Goal: Task Accomplishment & Management: Manage account settings

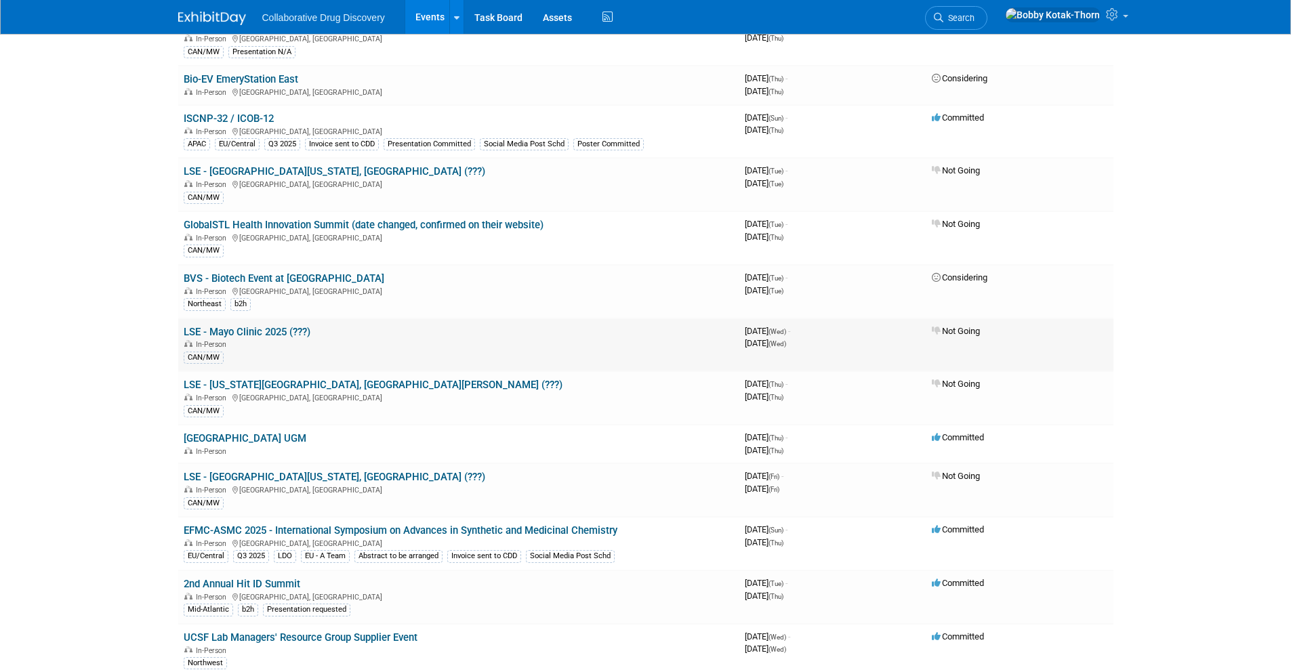
scroll to position [235, 0]
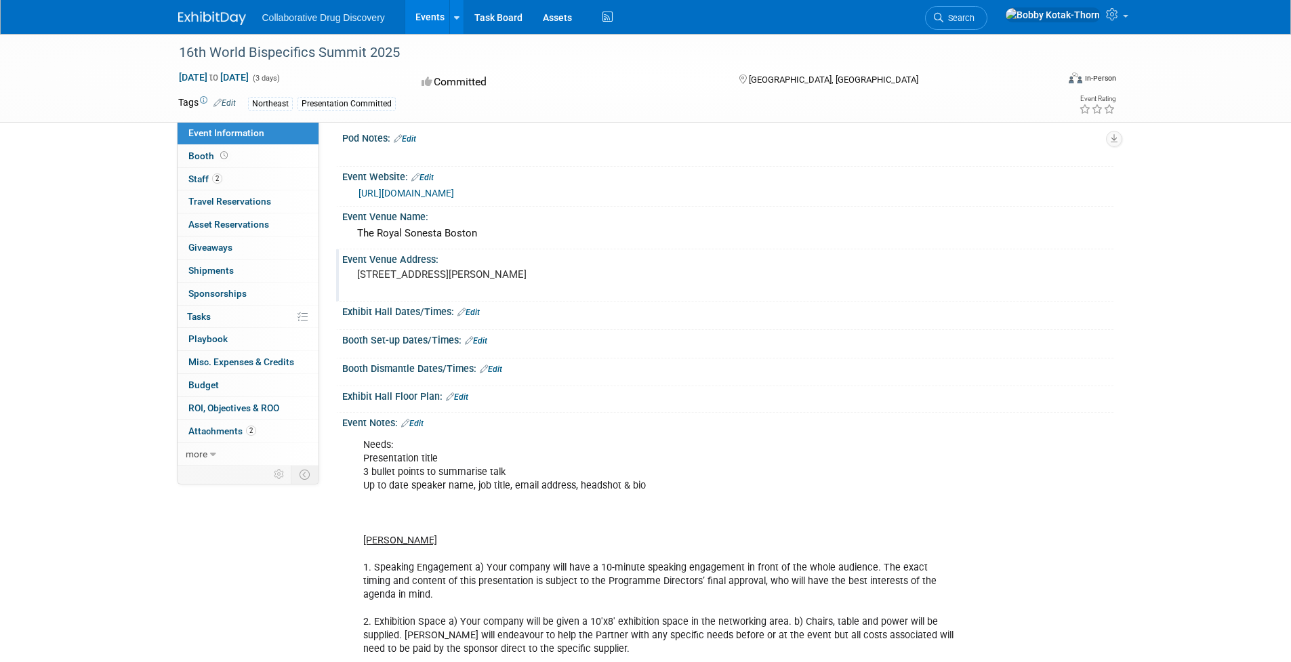
scroll to position [5, 0]
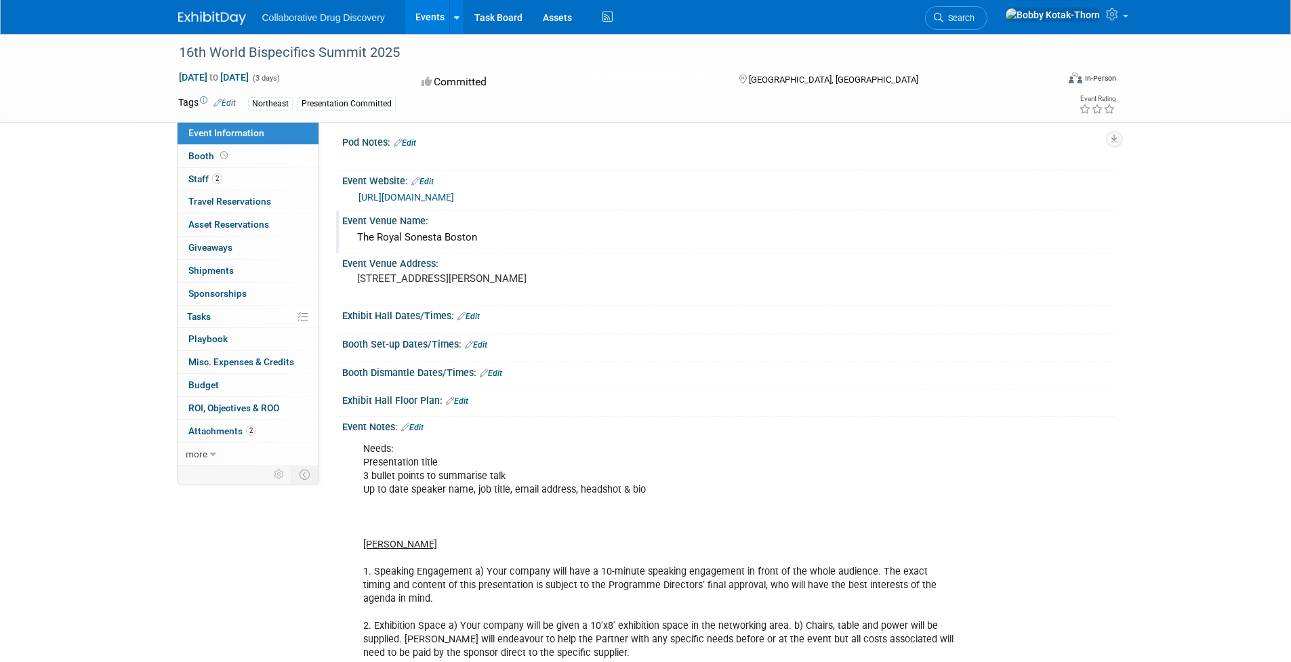
drag, startPoint x: 354, startPoint y: 253, endPoint x: 495, endPoint y: 263, distance: 140.6
click at [499, 249] on div "The Royal Sonesta Boston" at bounding box center [727, 238] width 771 height 22
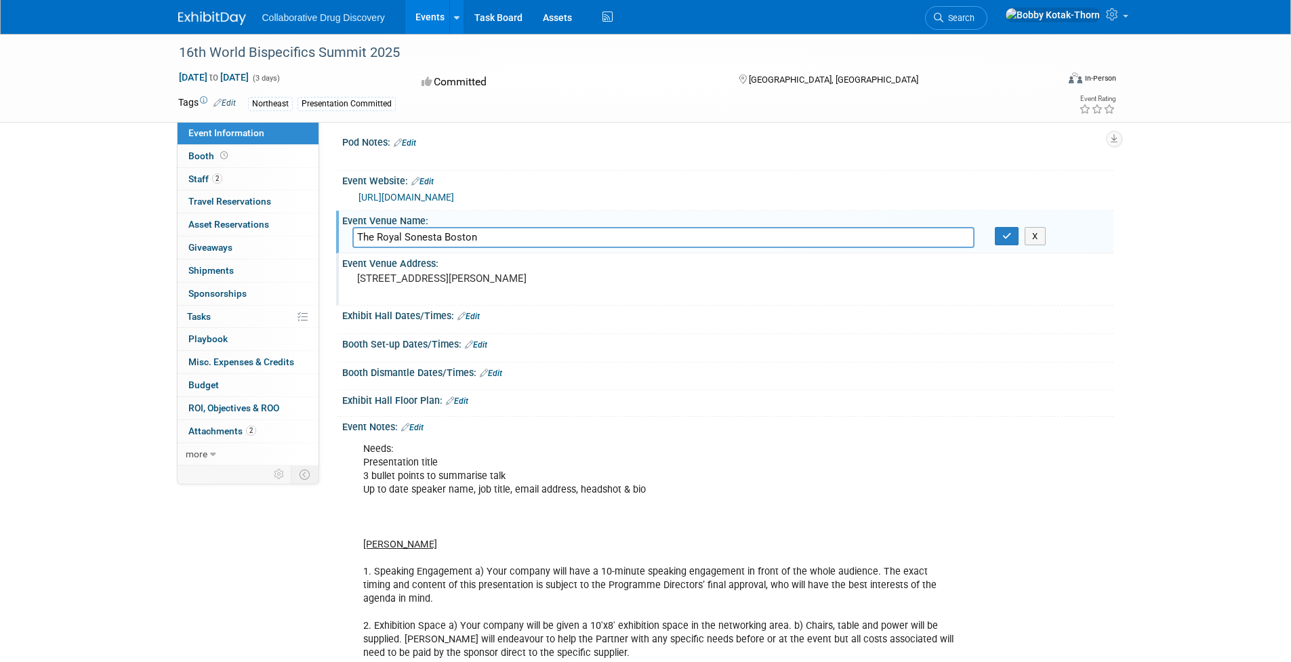
click at [495, 253] on div "Event Venue Name: The Royal Sonesta Boston The Royal Sonesta Boston X" at bounding box center [724, 232] width 777 height 43
click at [428, 285] on pre "40 Edwin H Land Blvd, Cambridge, MA 02142 United States" at bounding box center [502, 278] width 291 height 12
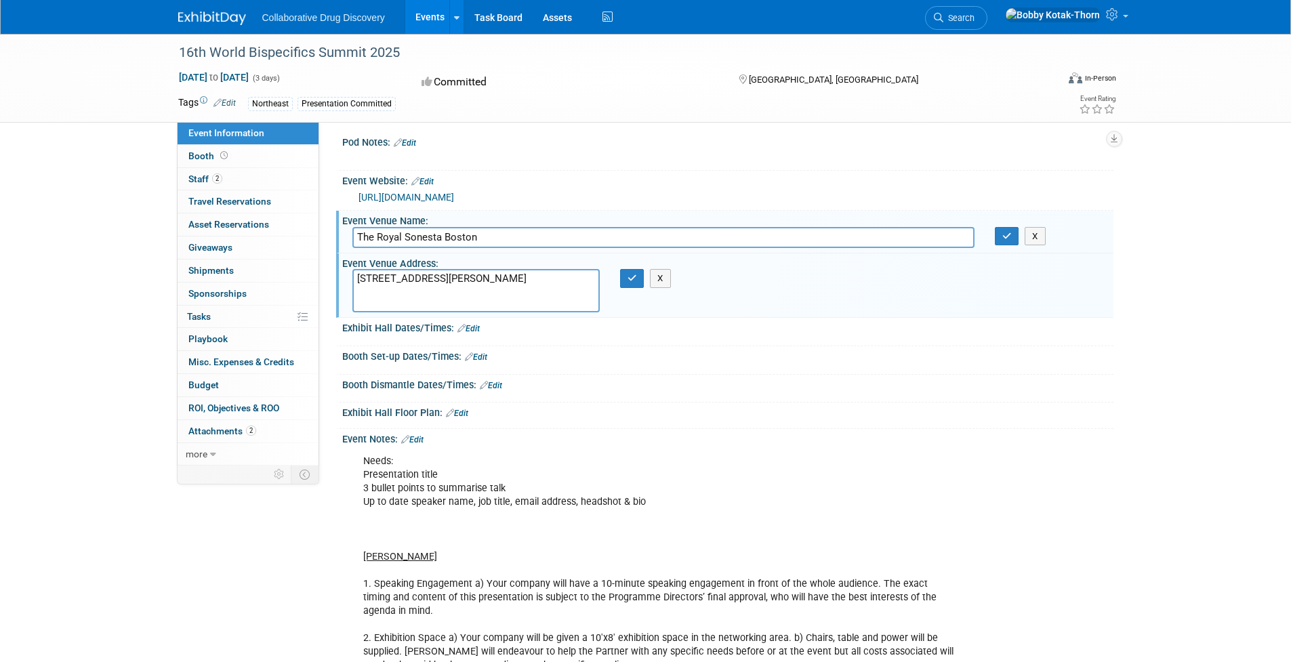
click at [428, 302] on textarea "40 Edwin H Land Blvd, Cambridge, MA 02142 United States" at bounding box center [475, 290] width 247 height 43
click at [660, 390] on div "Booth Dismantle Dates/Times: Edit" at bounding box center [727, 384] width 771 height 18
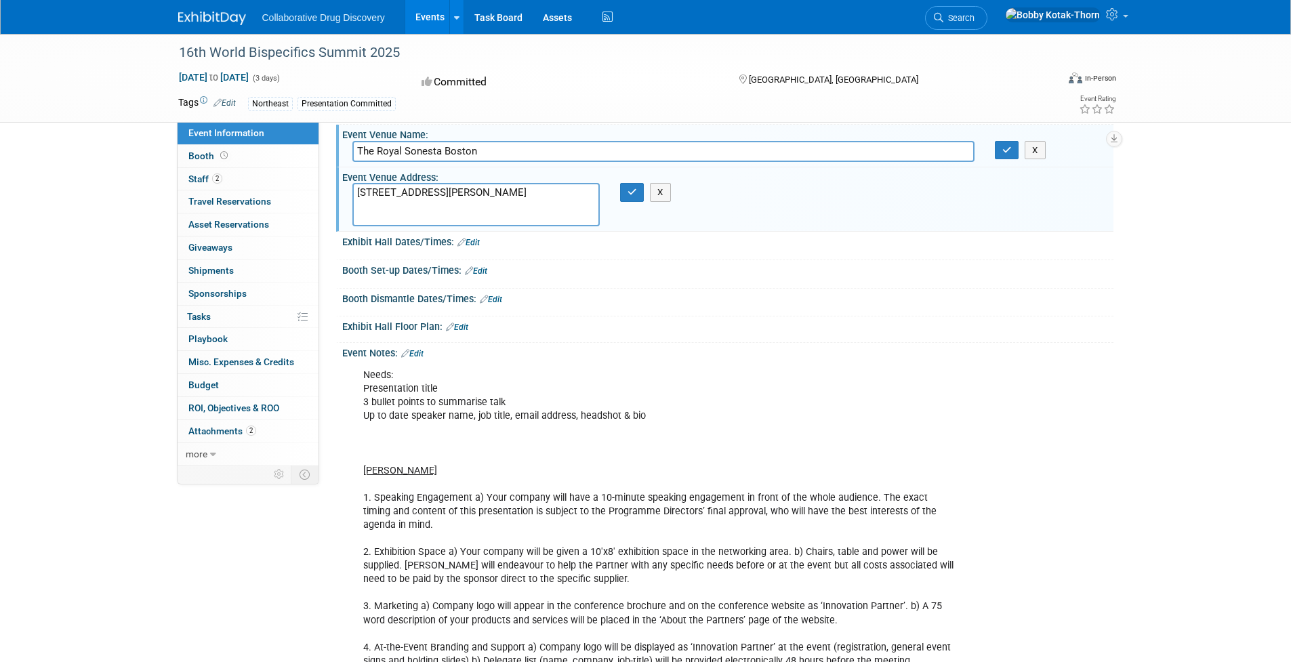
scroll to position [103, 0]
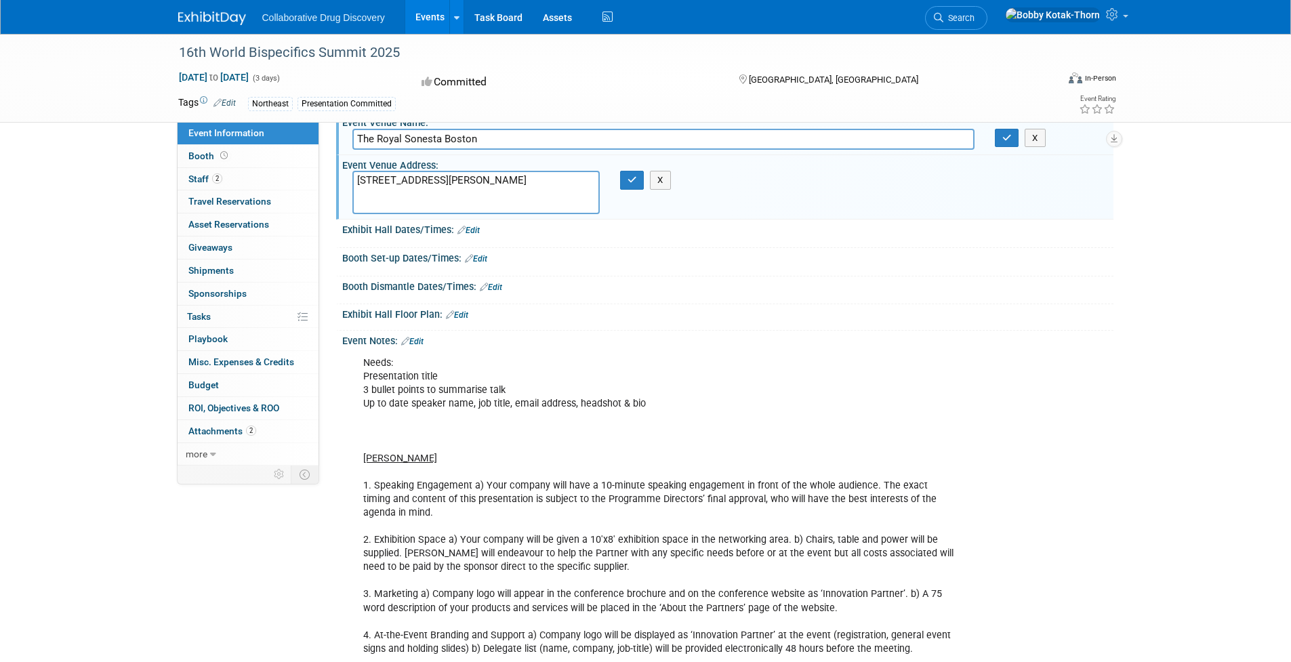
click at [410, 237] on div "Exhibit Hall Dates/Times: Edit" at bounding box center [727, 229] width 771 height 18
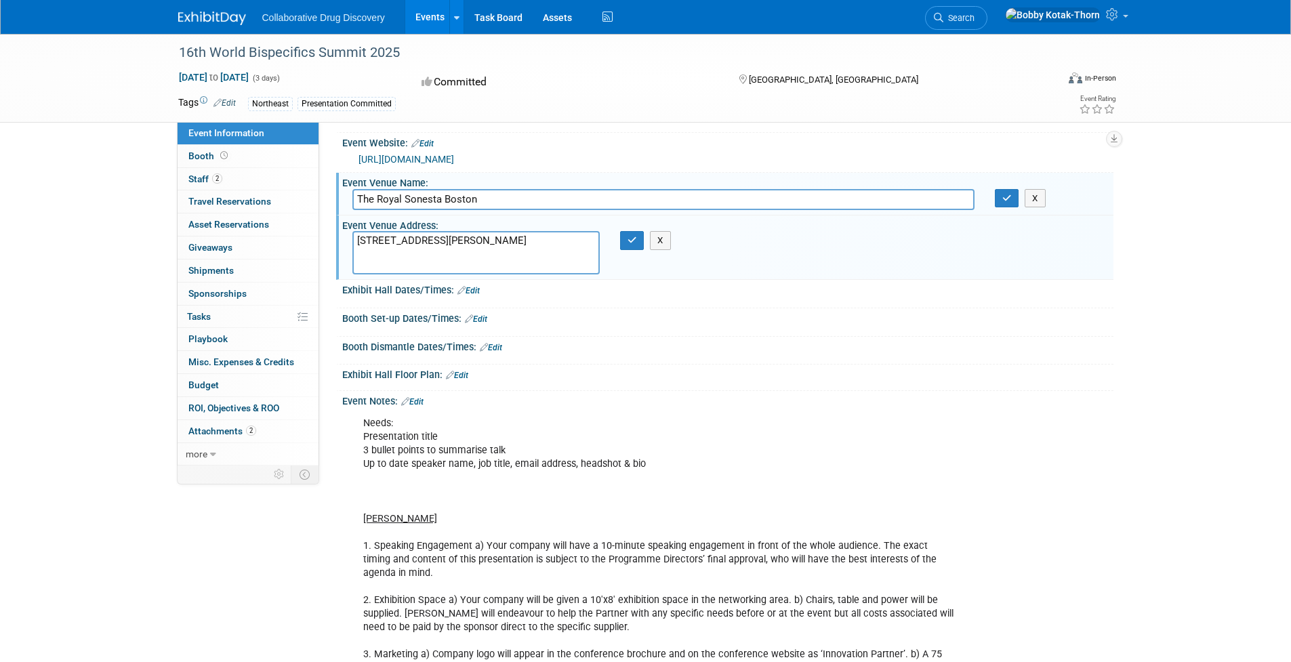
scroll to position [77, 0]
